Goal: Task Accomplishment & Management: Manage account settings

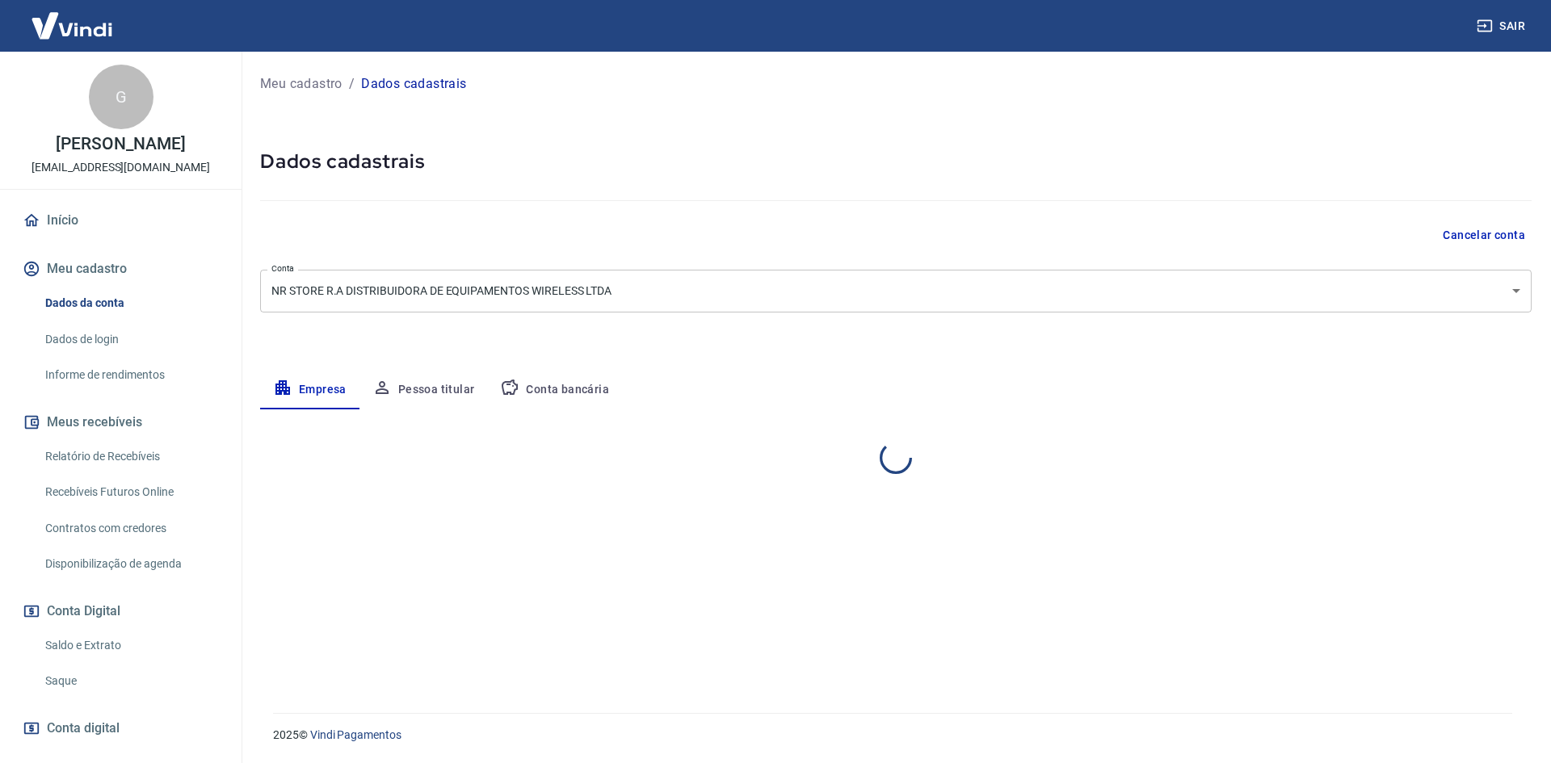
select select "SP"
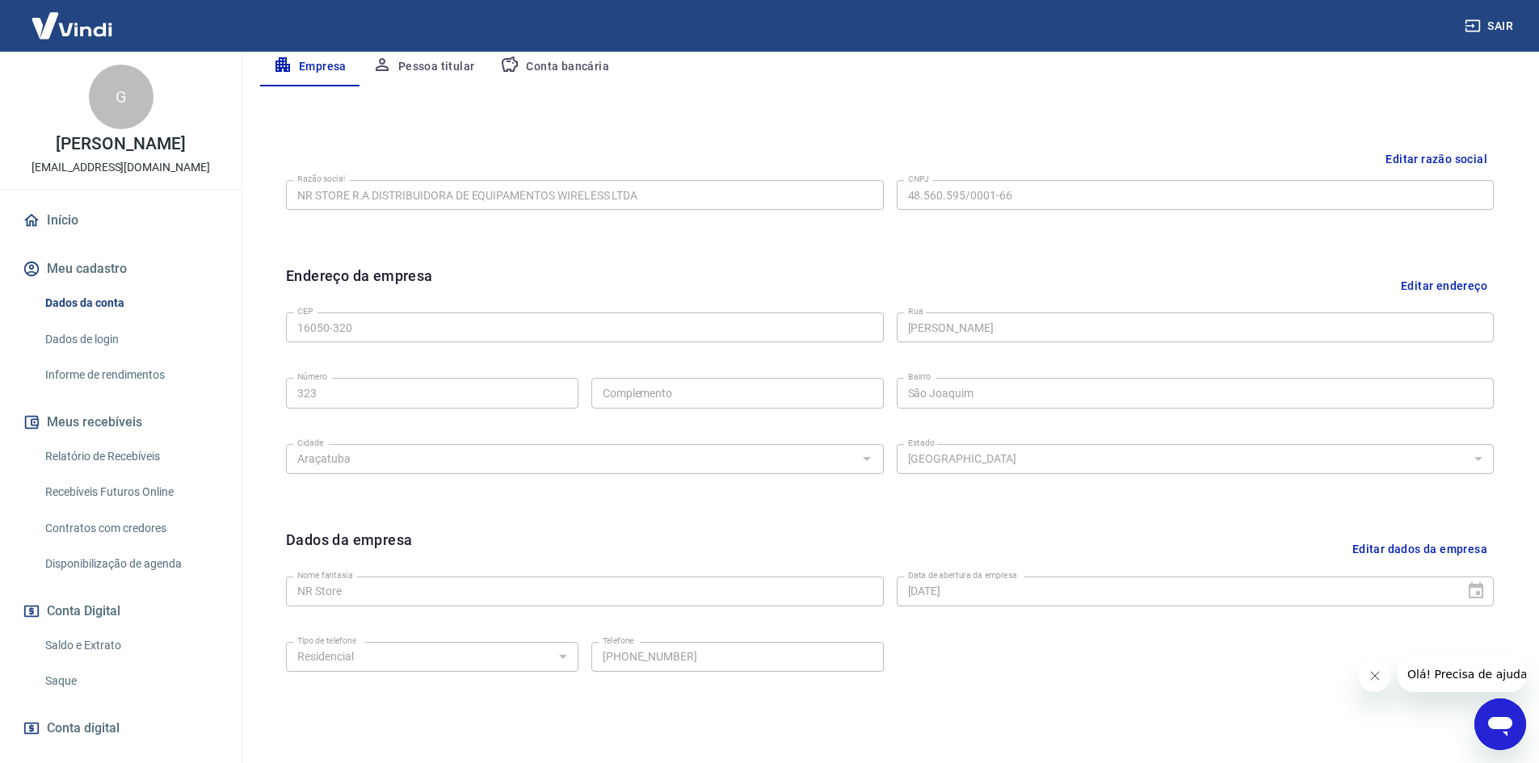
scroll to position [401, 0]
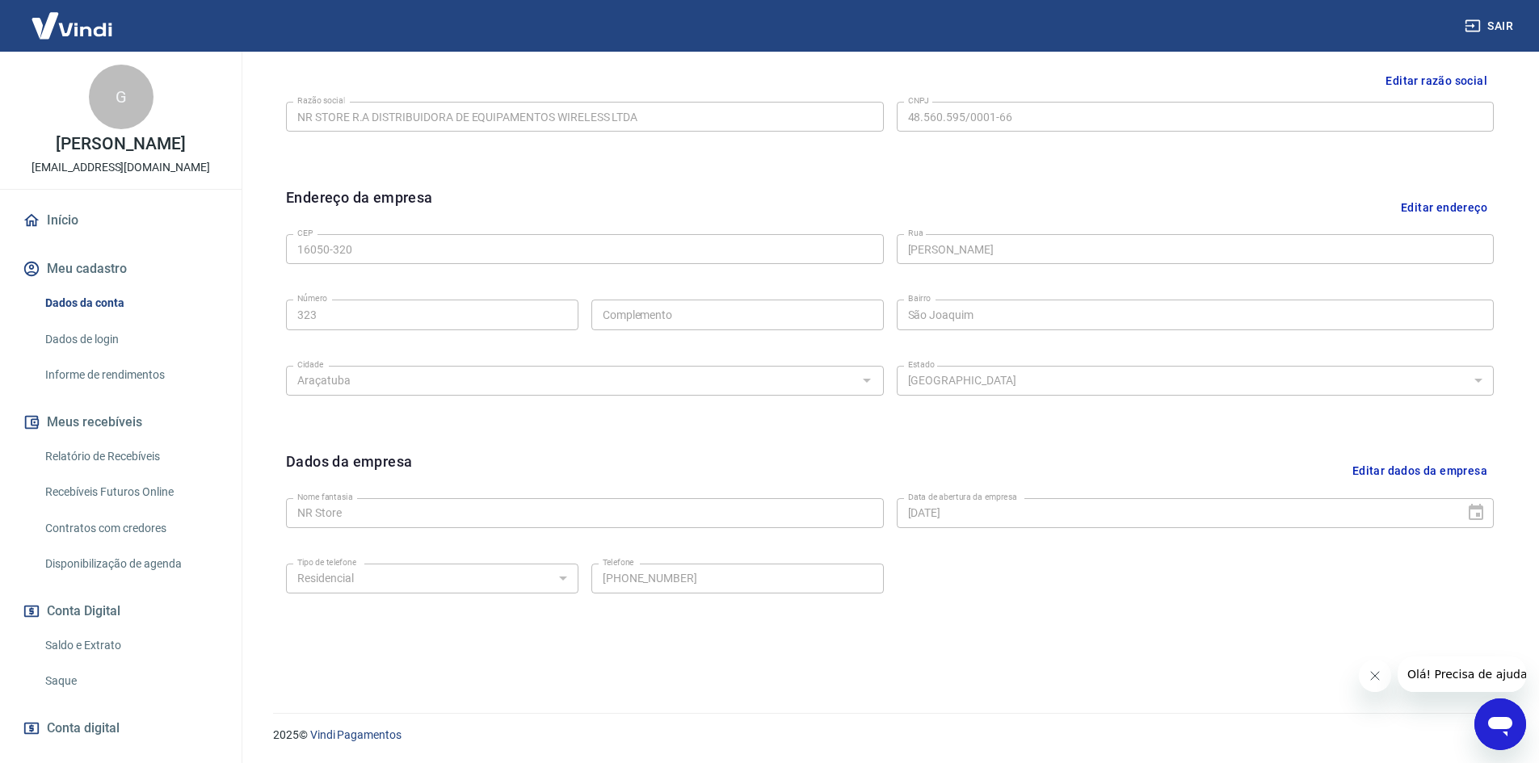
click at [1152, 590] on div "Tipo de telefone Residencial Comercial Tipo de telefone Telefone (18) 98809-238…" at bounding box center [890, 589] width 1208 height 65
click at [1365, 476] on button "Editar dados da empresa" at bounding box center [1420, 471] width 148 height 41
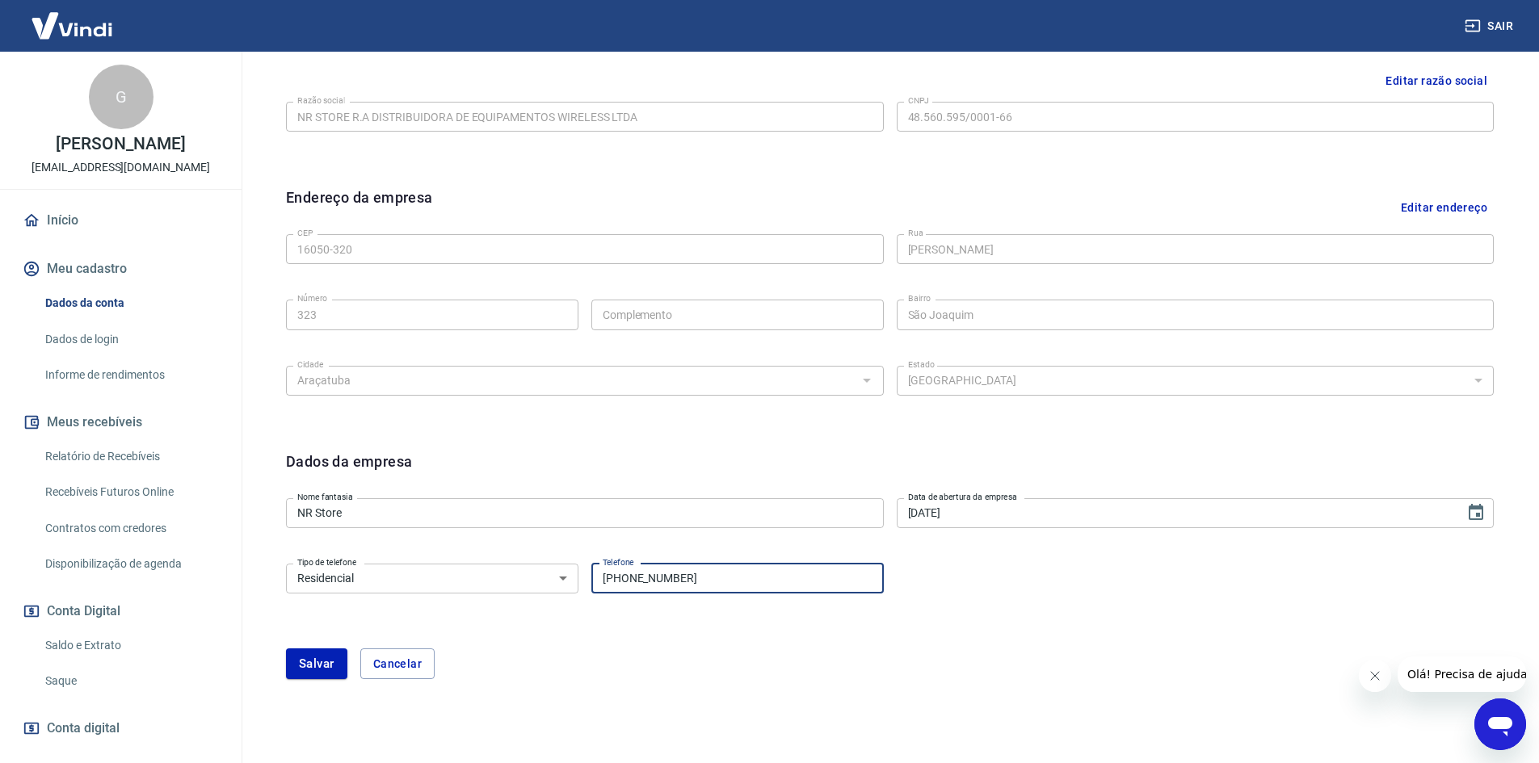
click at [616, 578] on input "(18) 98809-2388" at bounding box center [737, 579] width 292 height 30
click at [632, 577] on input "(18) 98809-2388" at bounding box center [737, 579] width 292 height 30
click at [641, 582] on input "(18) 98809-2388" at bounding box center [737, 579] width 292 height 30
type input "(18) 99809-2388"
click at [1022, 609] on div "Tipo de telefone Residencial Comercial Tipo de telefone Telefone (18) 99809-238…" at bounding box center [890, 589] width 1208 height 65
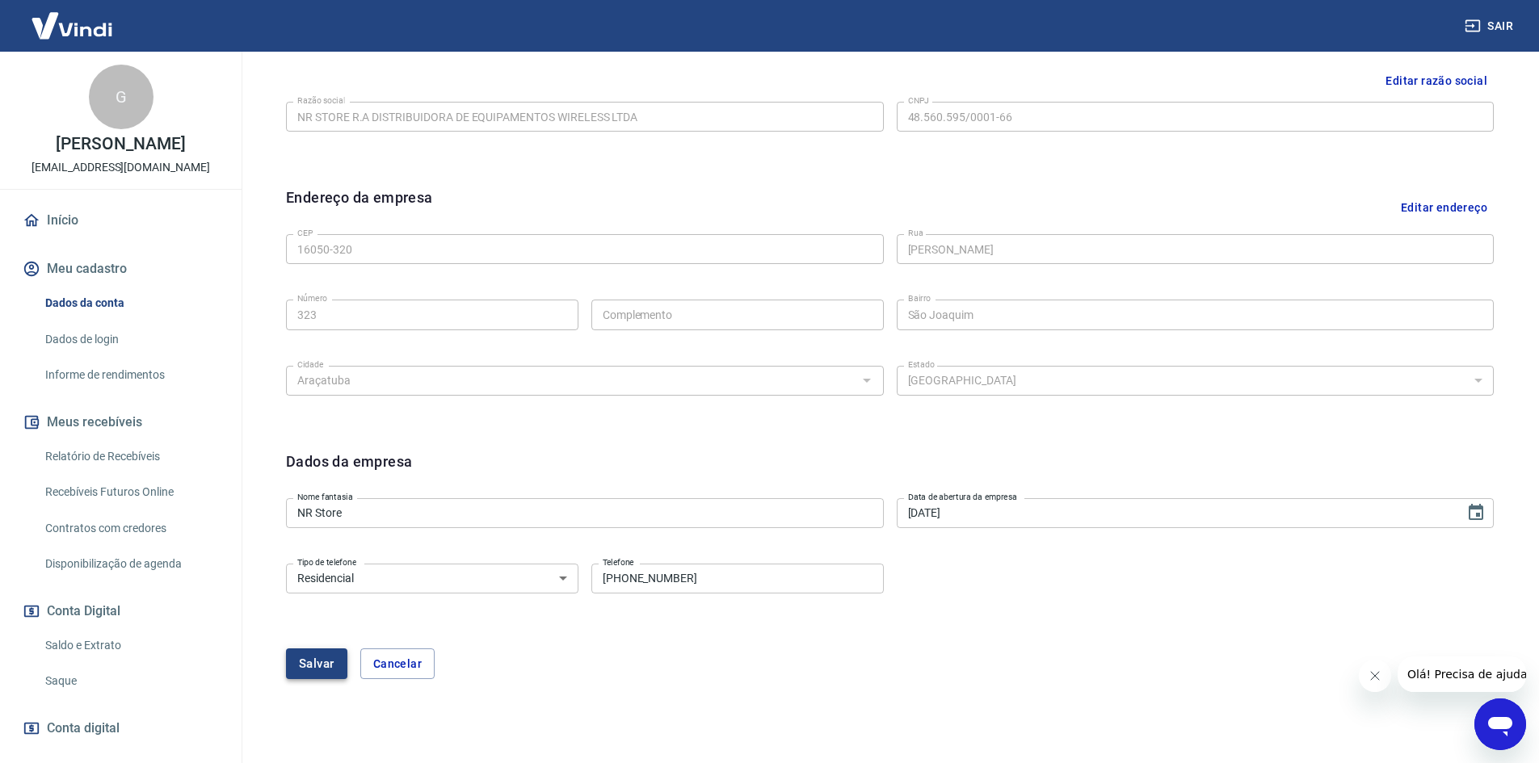
click at [332, 669] on button "Salvar" at bounding box center [316, 664] width 61 height 31
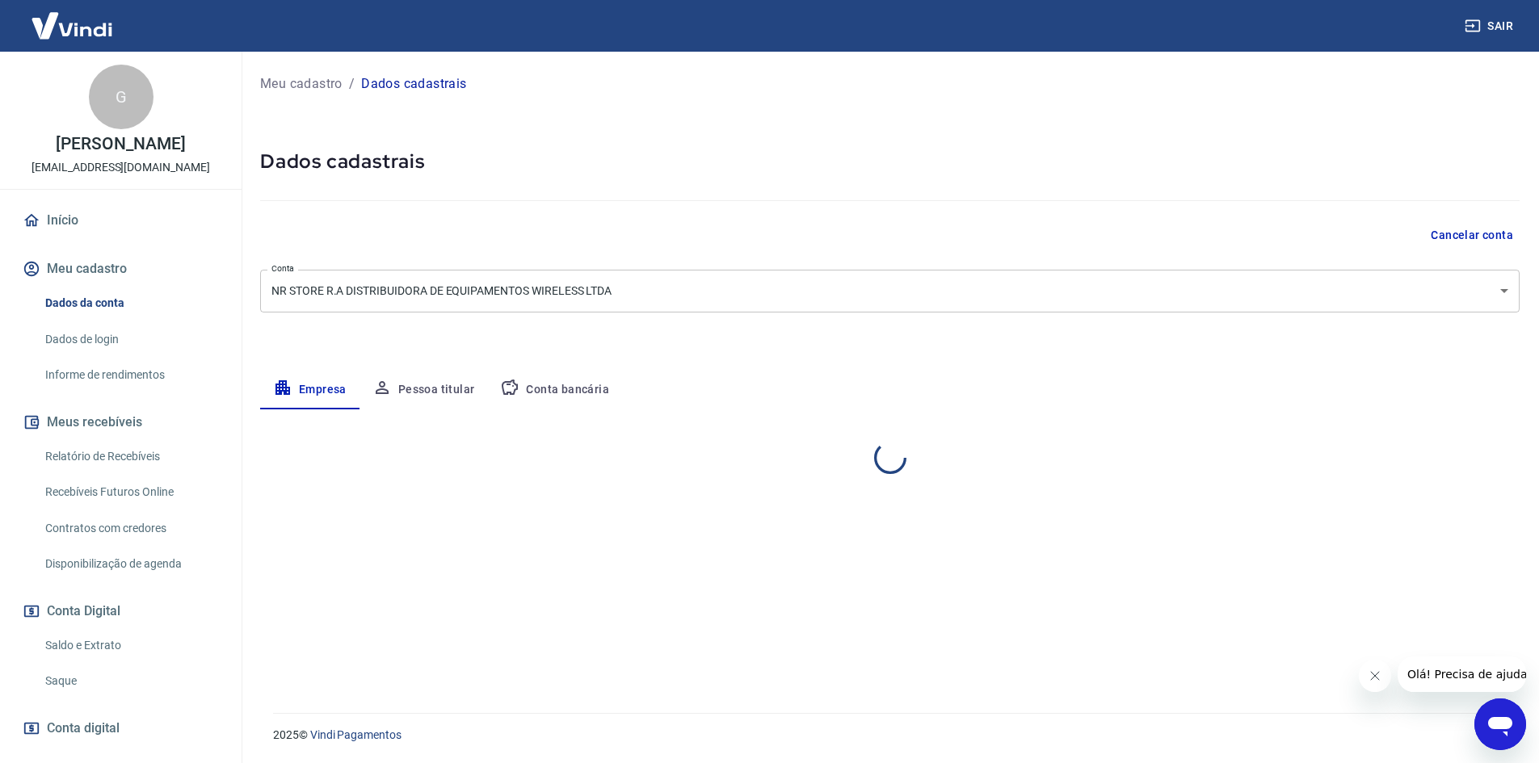
scroll to position [0, 0]
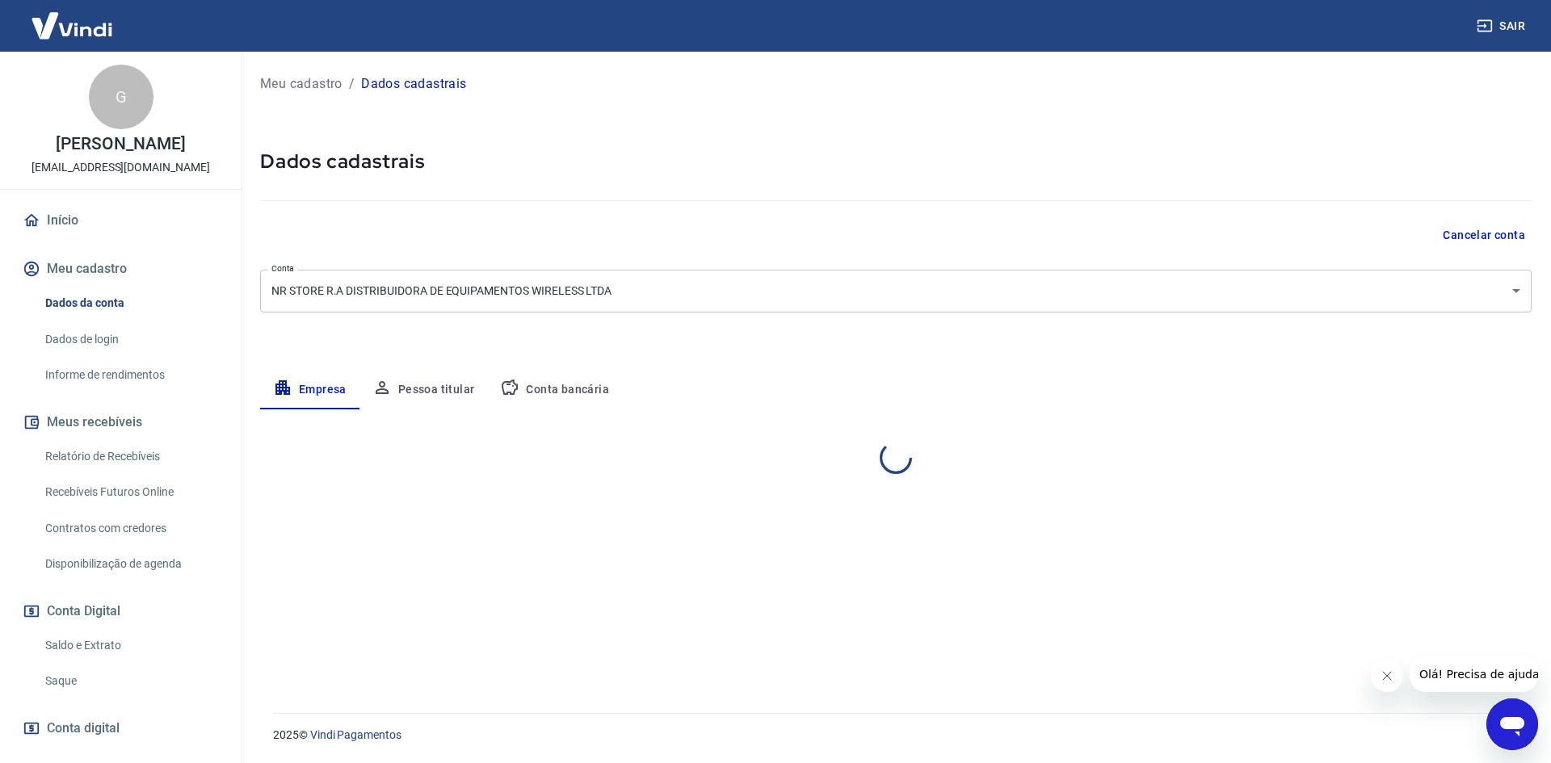
select select "SP"
